Goal: Navigation & Orientation: Find specific page/section

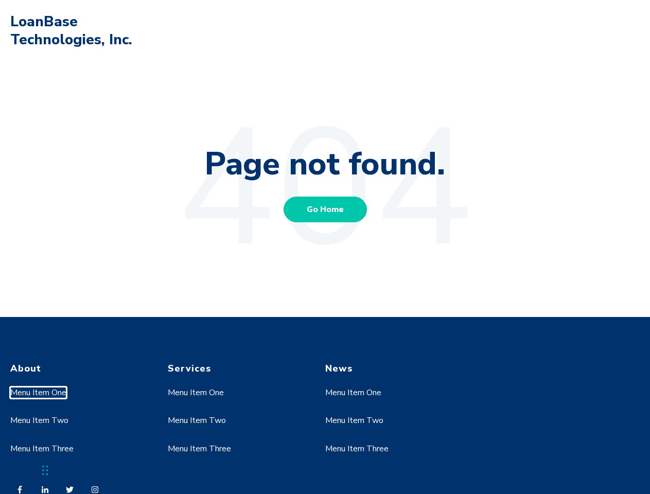
click at [39, 393] on link "Menu Item One" at bounding box center [38, 392] width 56 height 11
click at [39, 420] on link "Menu Item Two" at bounding box center [39, 420] width 58 height 11
click at [196, 393] on link "Menu Item One" at bounding box center [196, 392] width 56 height 11
click at [196, 420] on link "Menu Item Two" at bounding box center [197, 420] width 58 height 11
click at [199, 449] on link "Menu Item Three" at bounding box center [199, 448] width 63 height 11
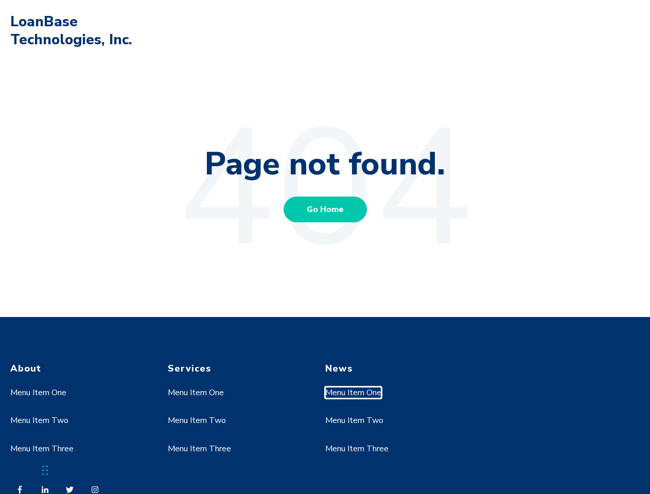
click at [353, 393] on link "Menu Item One" at bounding box center [353, 392] width 56 height 11
click at [353, 420] on link "Menu Item Two" at bounding box center [354, 420] width 58 height 11
click at [357, 449] on link "Menu Item Three" at bounding box center [356, 448] width 63 height 11
click at [45, 470] on div "Chat Widget" at bounding box center [25, 468] width 51 height 49
